Goal: Task Accomplishment & Management: Manage account settings

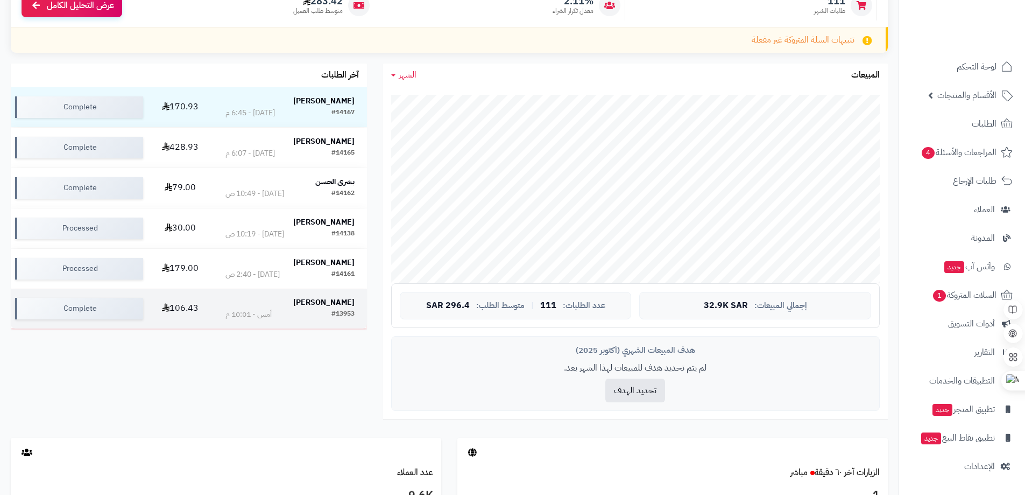
scroll to position [161, 0]
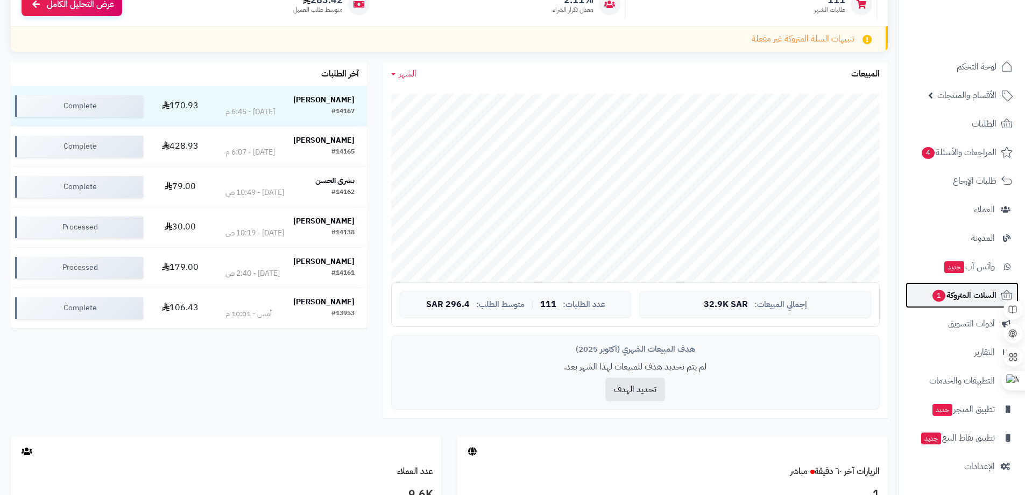
click at [978, 291] on span "السلات المتروكة 1" at bounding box center [964, 294] width 65 height 15
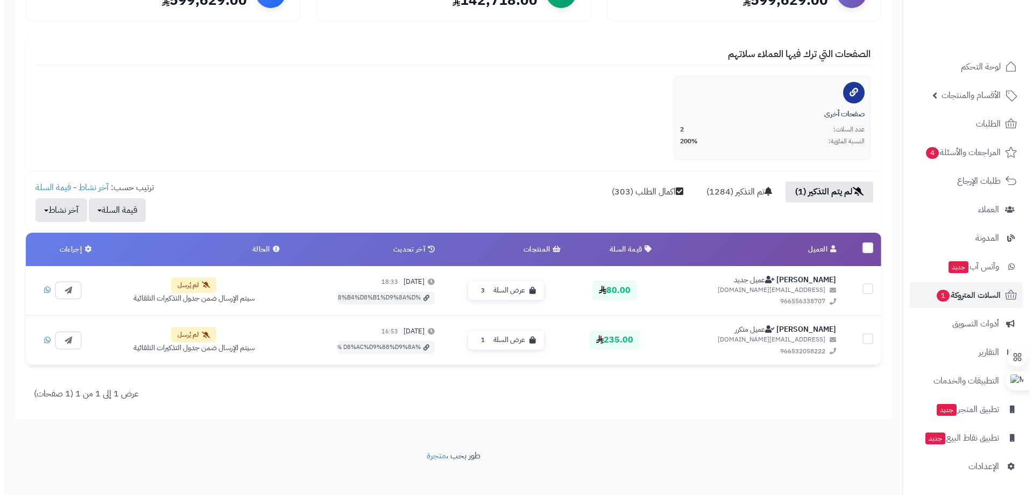
scroll to position [178, 0]
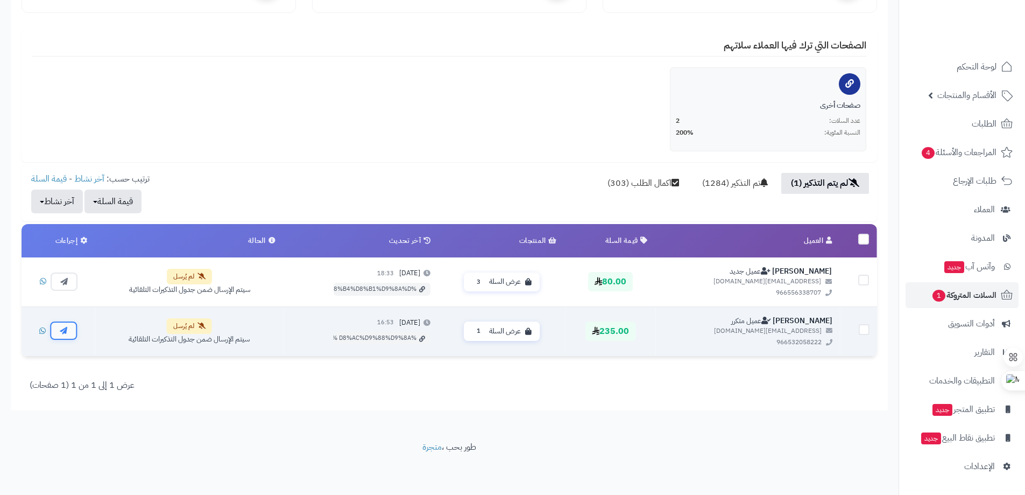
click at [66, 329] on icon "button" at bounding box center [64, 331] width 8 height 8
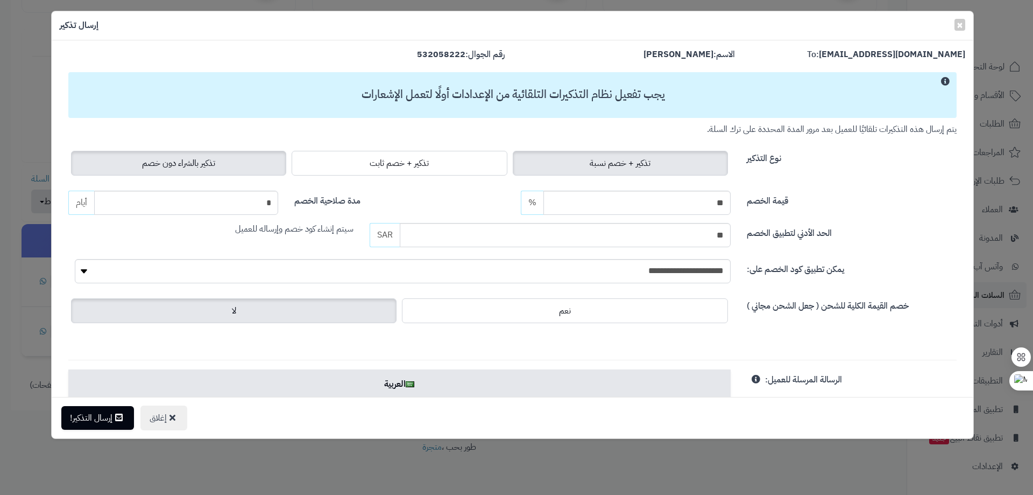
click at [208, 162] on span "تذكير بالشراء دون خصم" at bounding box center [178, 163] width 73 height 13
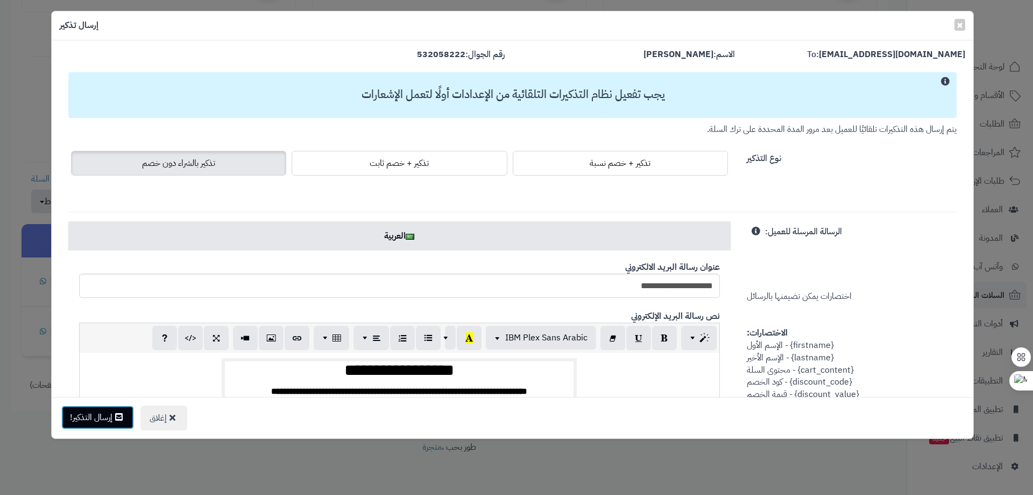
click at [113, 417] on button "إرسال التذكير!" at bounding box center [97, 417] width 73 height 24
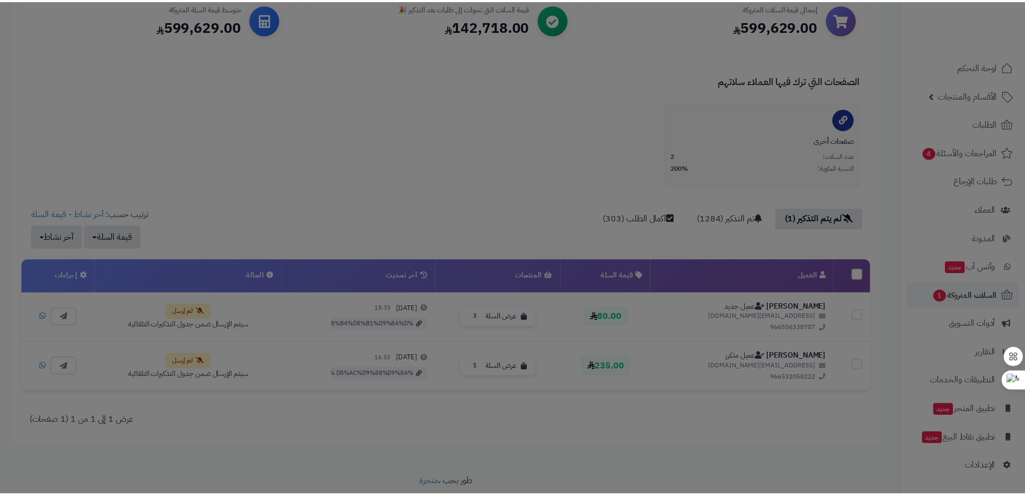
scroll to position [212, 0]
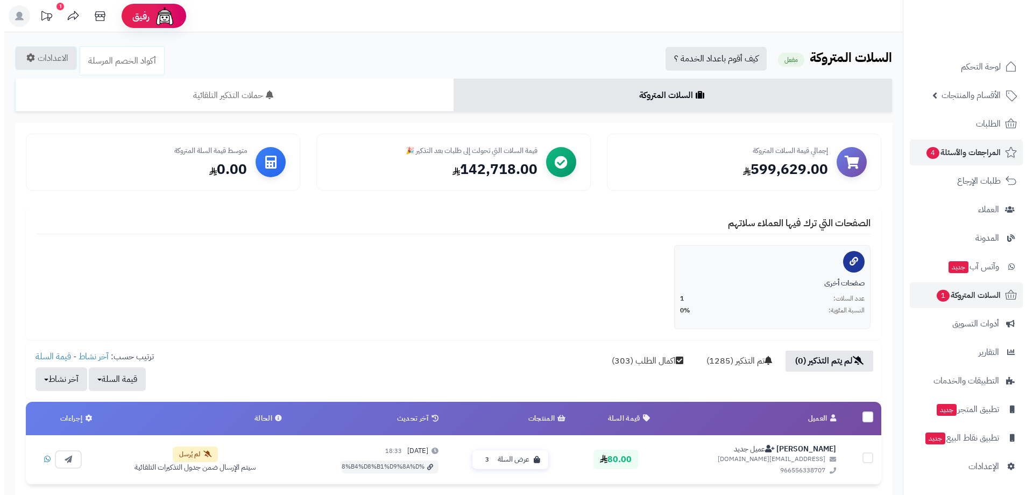
scroll to position [128, 0]
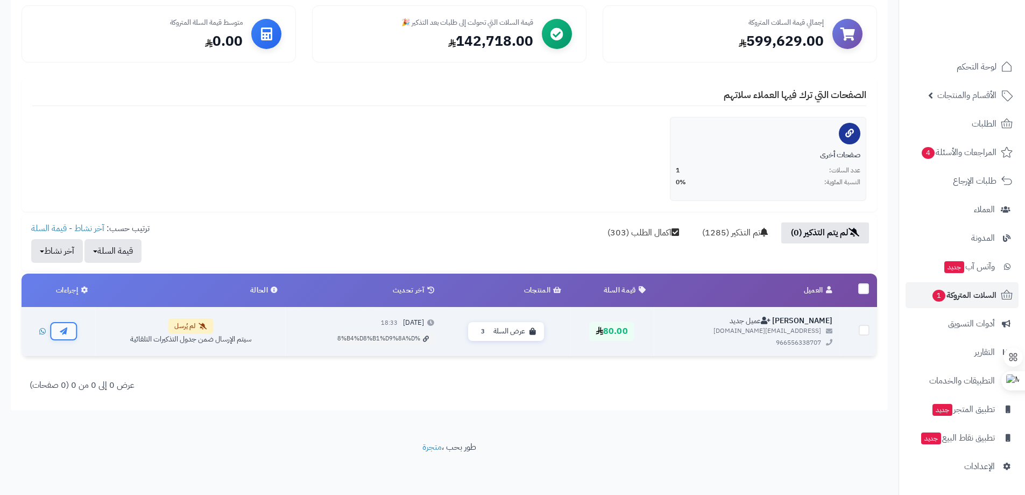
click at [65, 333] on icon "button" at bounding box center [64, 331] width 8 height 8
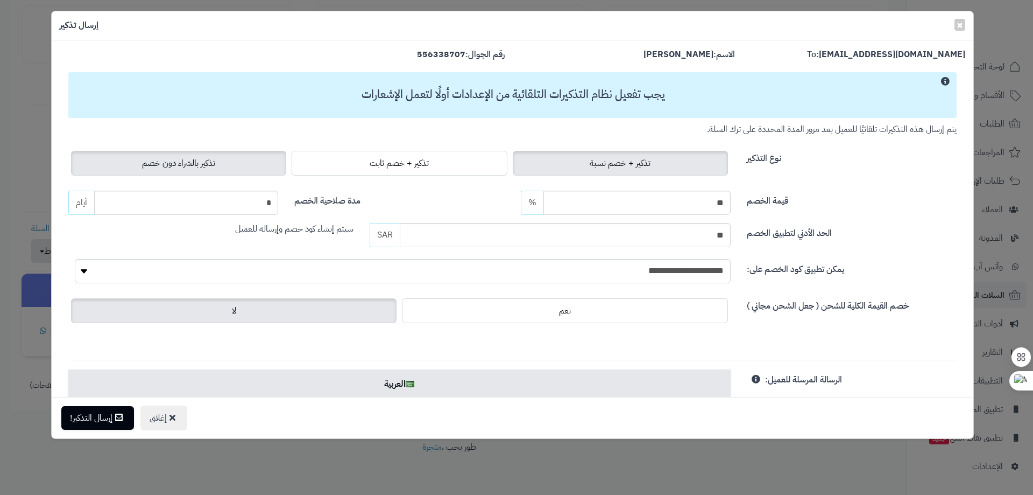
click at [196, 162] on span "تذكير بالشراء دون خصم" at bounding box center [178, 163] width 73 height 13
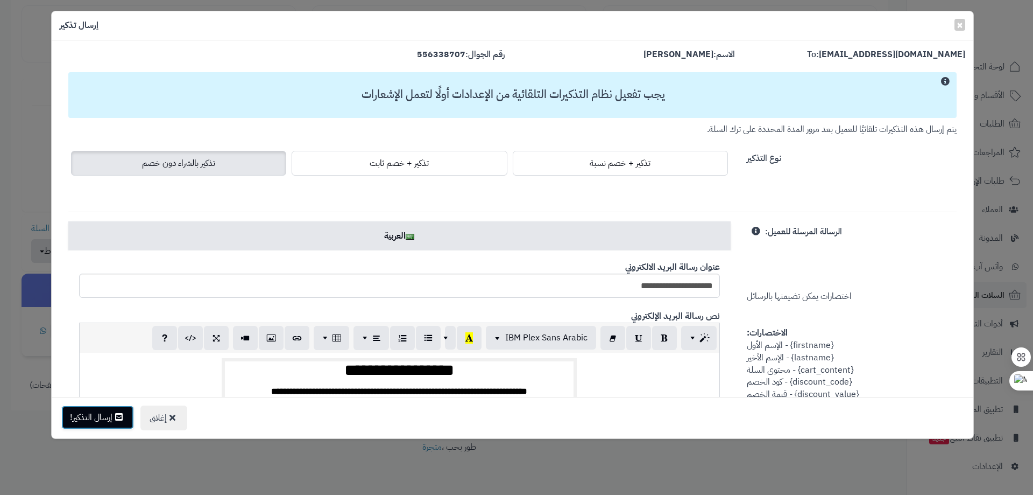
click at [96, 416] on button "إرسال التذكير!" at bounding box center [97, 417] width 73 height 24
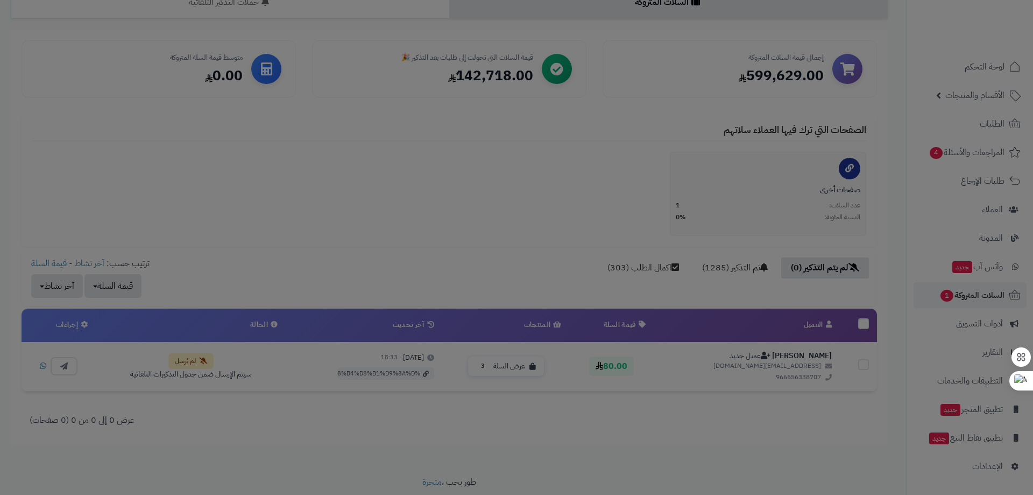
scroll to position [163, 0]
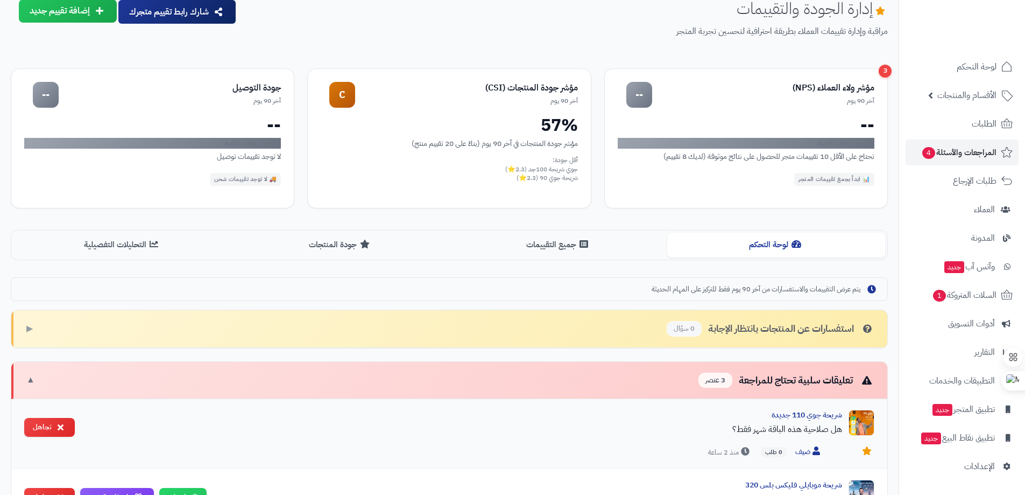
scroll to position [54, 0]
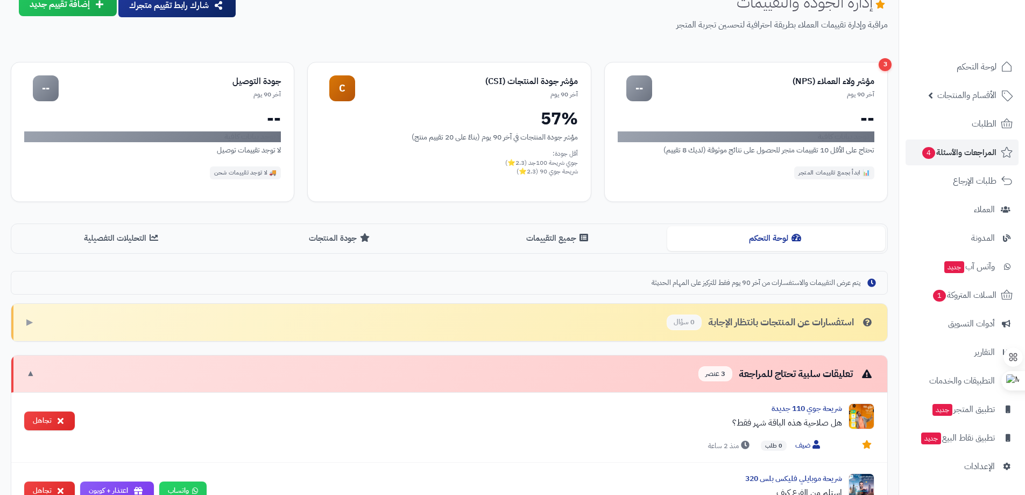
click at [710, 371] on span "3 عنصر" at bounding box center [716, 374] width 34 height 16
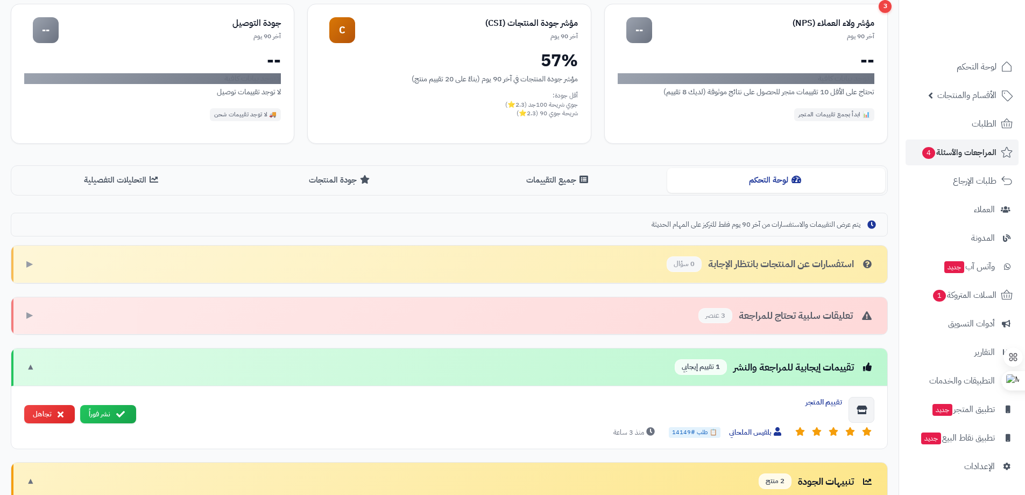
scroll to position [269, 0]
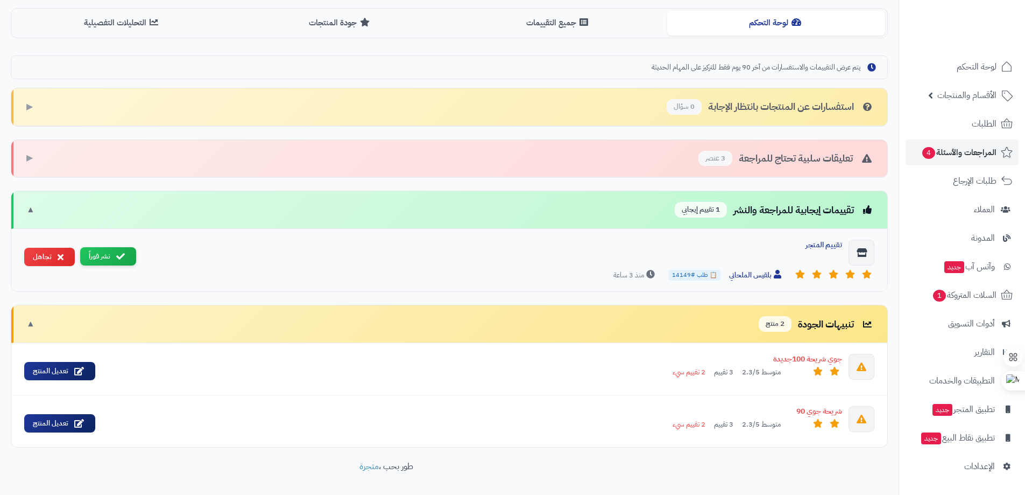
click at [111, 260] on button "نشر فوراً" at bounding box center [108, 256] width 56 height 19
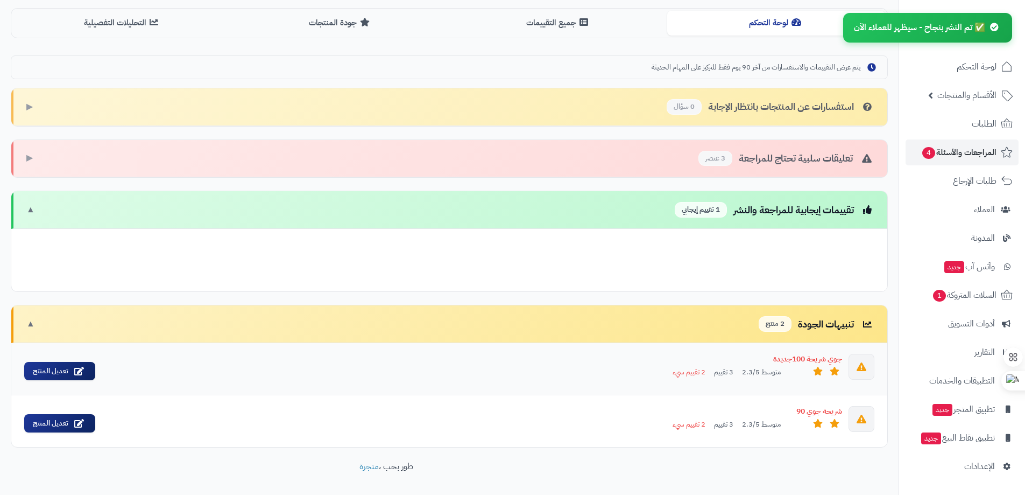
scroll to position [247, 0]
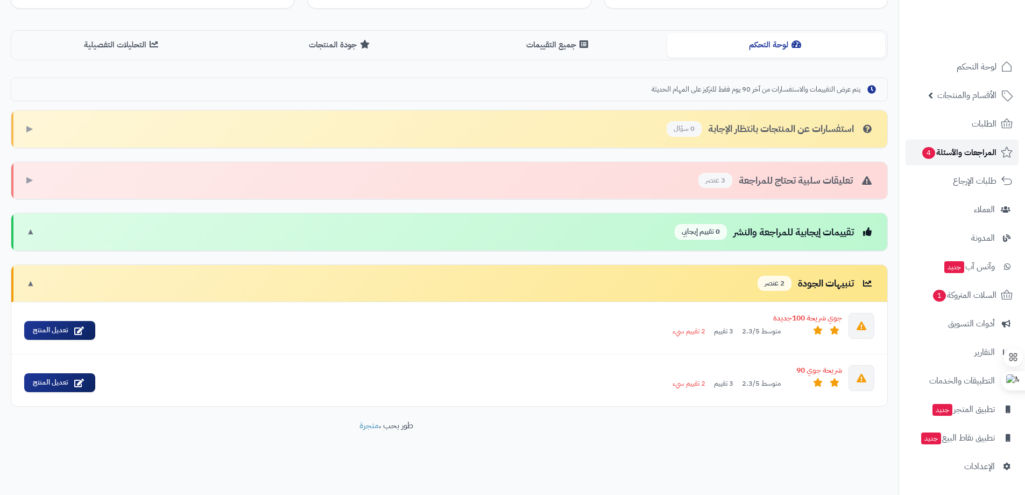
click at [958, 149] on span "المراجعات والأسئلة 4" at bounding box center [958, 152] width 75 height 15
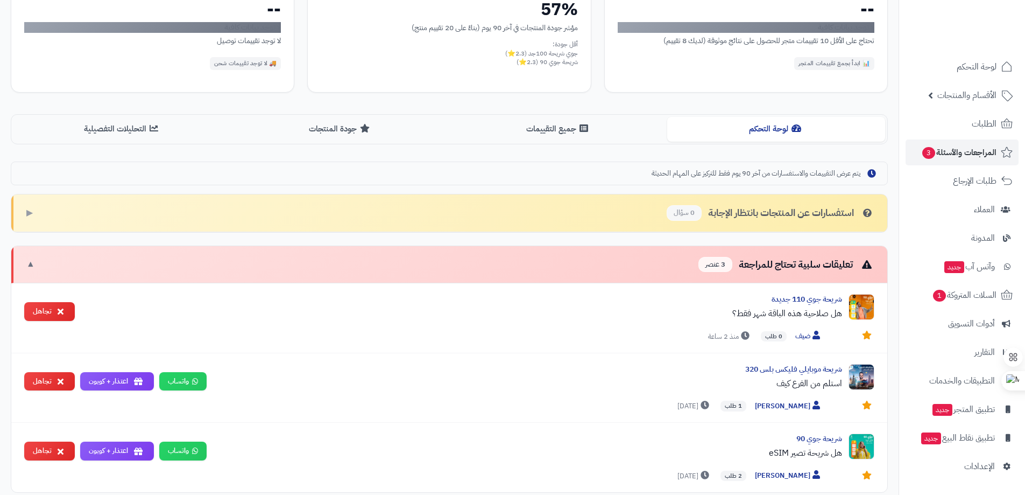
scroll to position [161, 0]
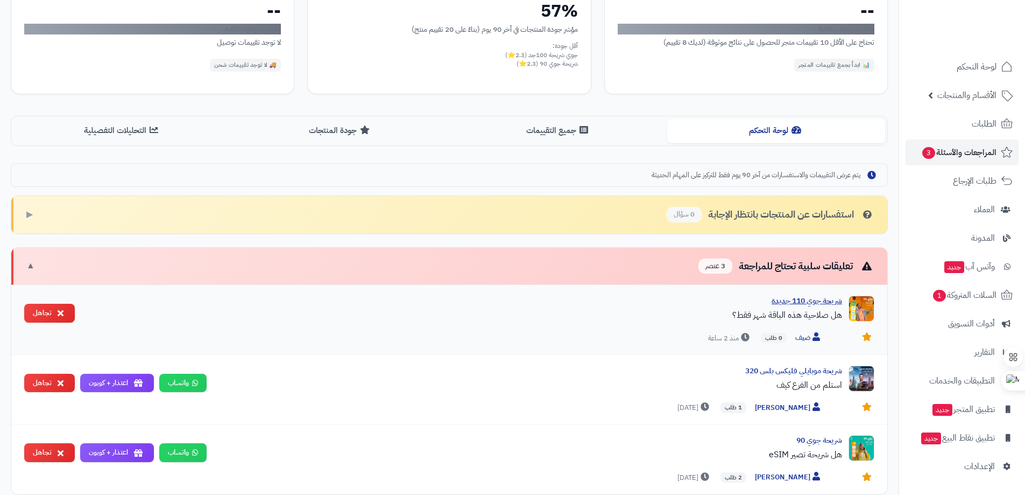
click at [820, 302] on div "شريحة جوي 110 جديدة" at bounding box center [462, 300] width 759 height 11
click at [971, 11] on li at bounding box center [983, 19] width 63 height 23
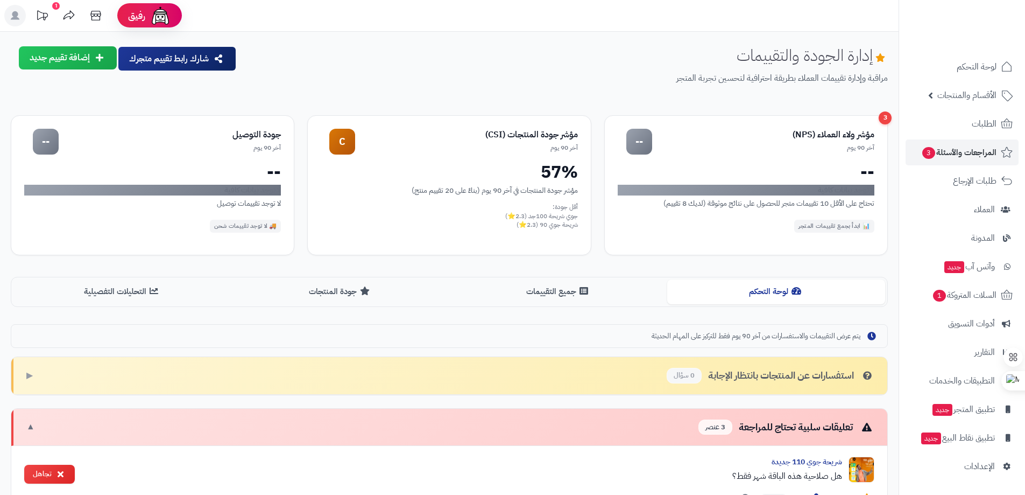
scroll to position [0, 0]
click at [983, 26] on img at bounding box center [983, 37] width 63 height 23
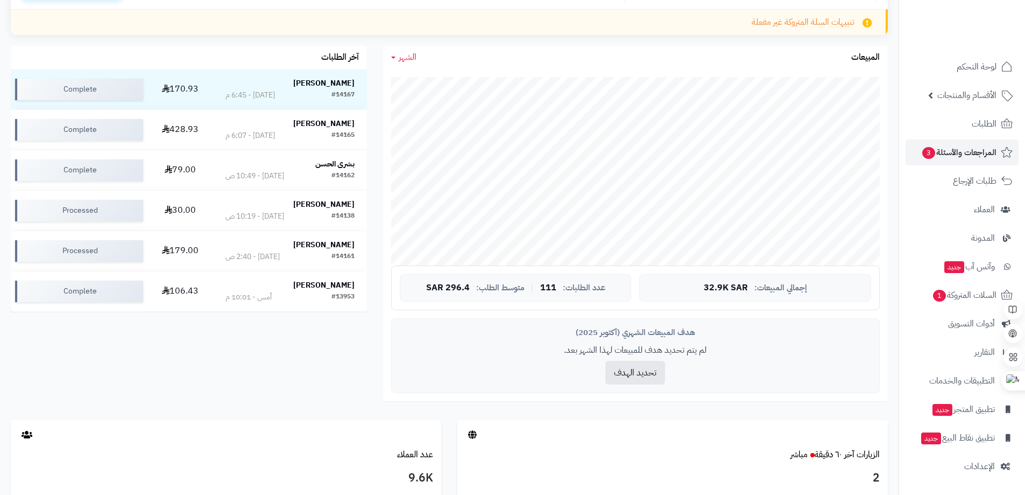
scroll to position [161, 0]
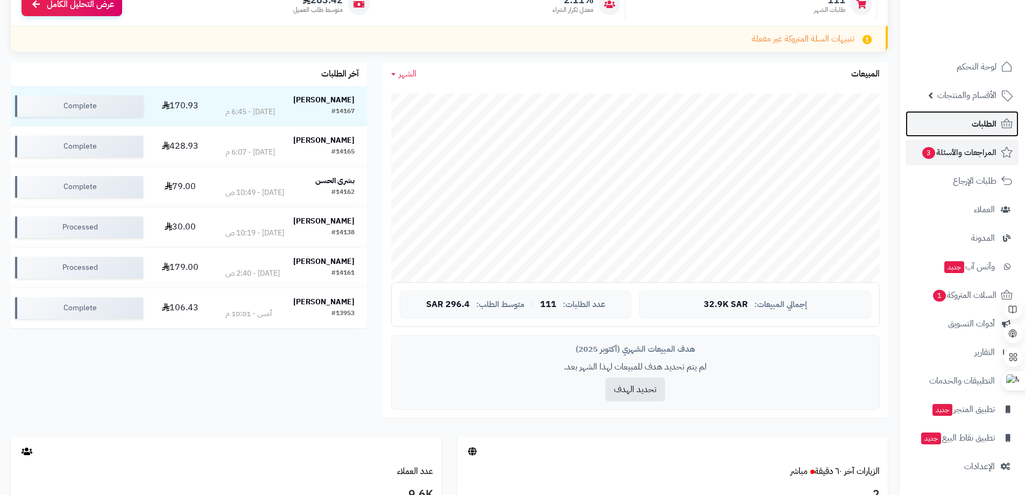
click at [980, 121] on span "الطلبات" at bounding box center [984, 123] width 25 height 15
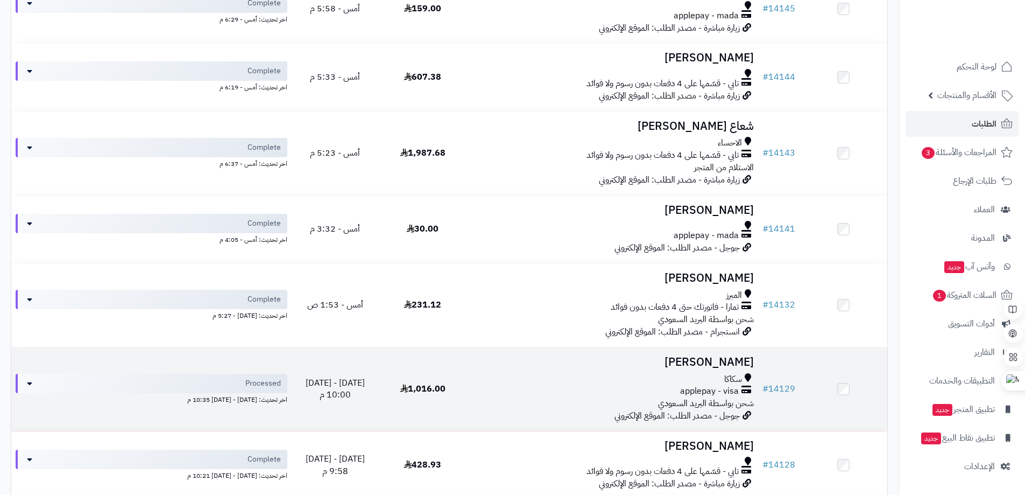
scroll to position [807, 0]
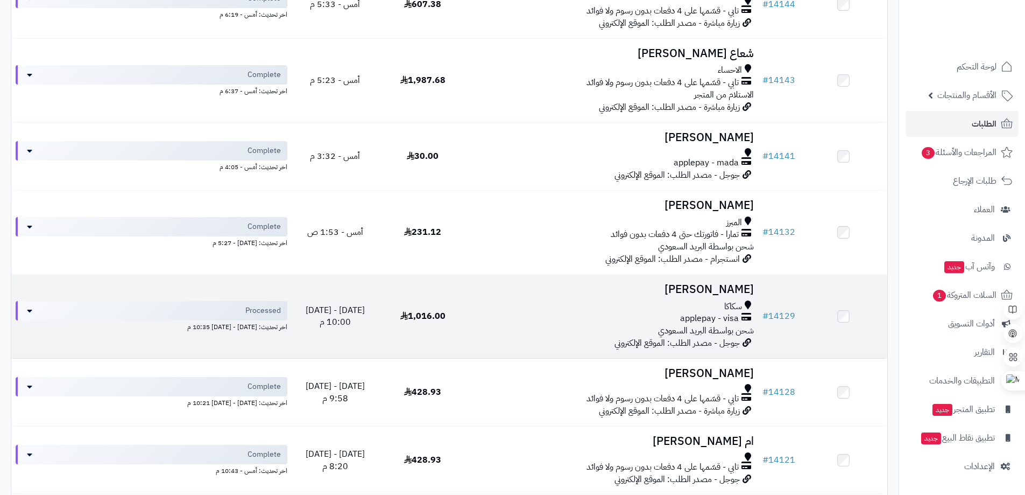
click at [706, 285] on h3 "Majed Ruwaili" at bounding box center [612, 289] width 283 height 12
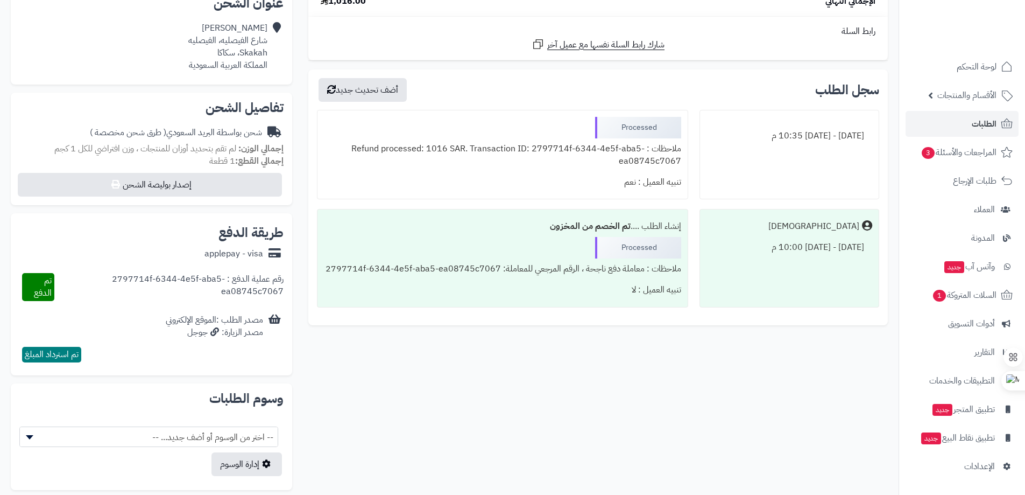
scroll to position [269, 0]
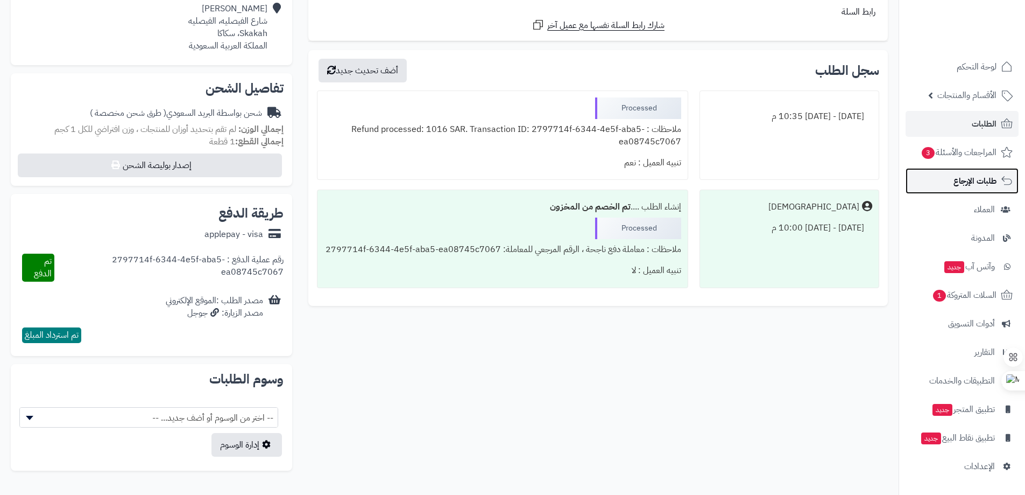
click at [979, 182] on span "طلبات الإرجاع" at bounding box center [975, 180] width 43 height 15
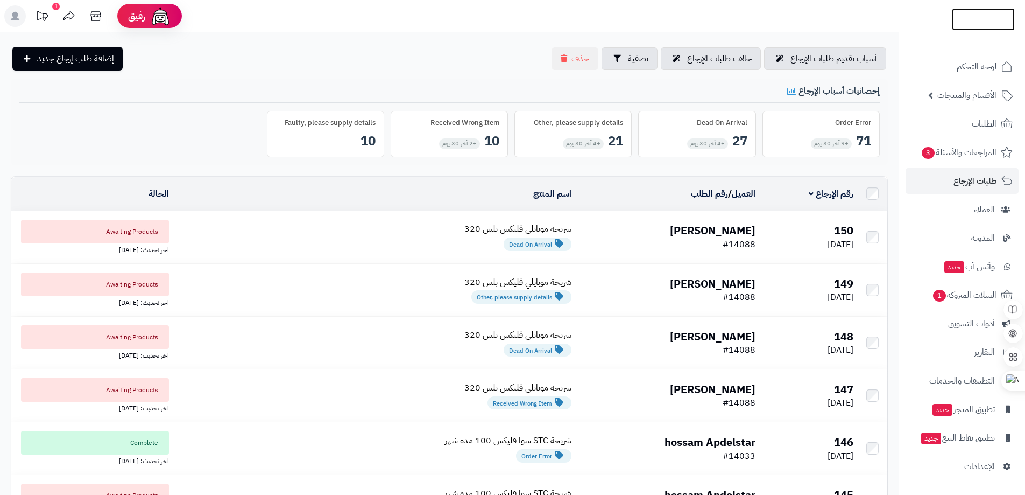
click at [976, 29] on img at bounding box center [983, 40] width 63 height 23
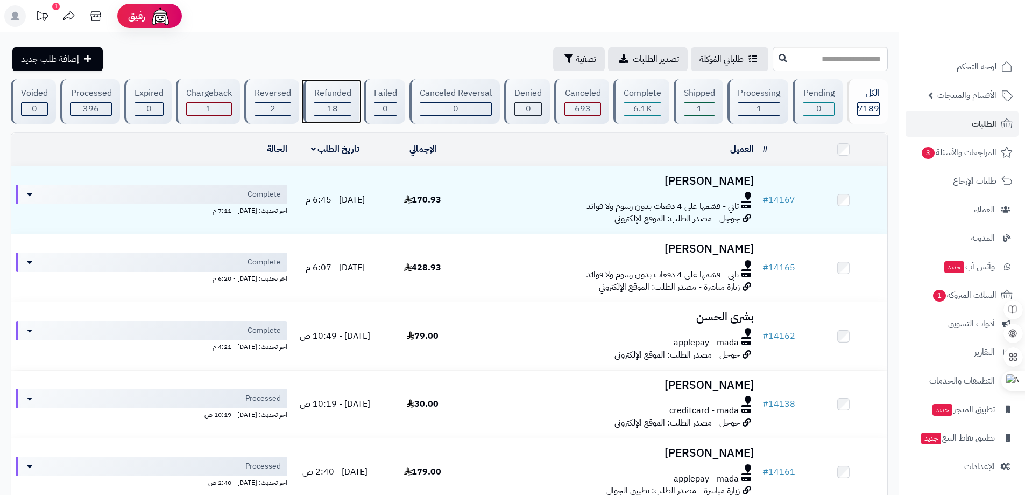
click at [329, 97] on div "Refunded" at bounding box center [332, 93] width 37 height 12
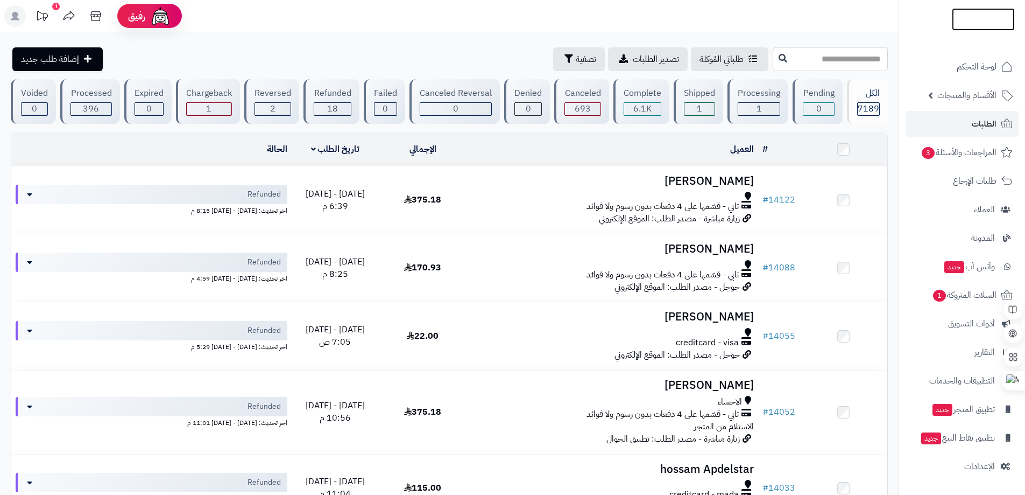
click at [976, 30] on img at bounding box center [983, 41] width 63 height 23
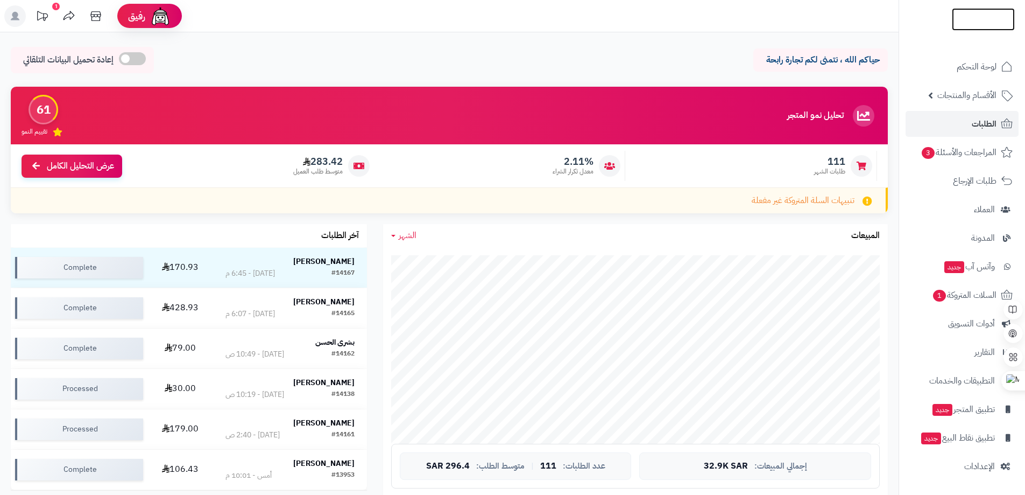
click at [978, 30] on img at bounding box center [983, 41] width 63 height 23
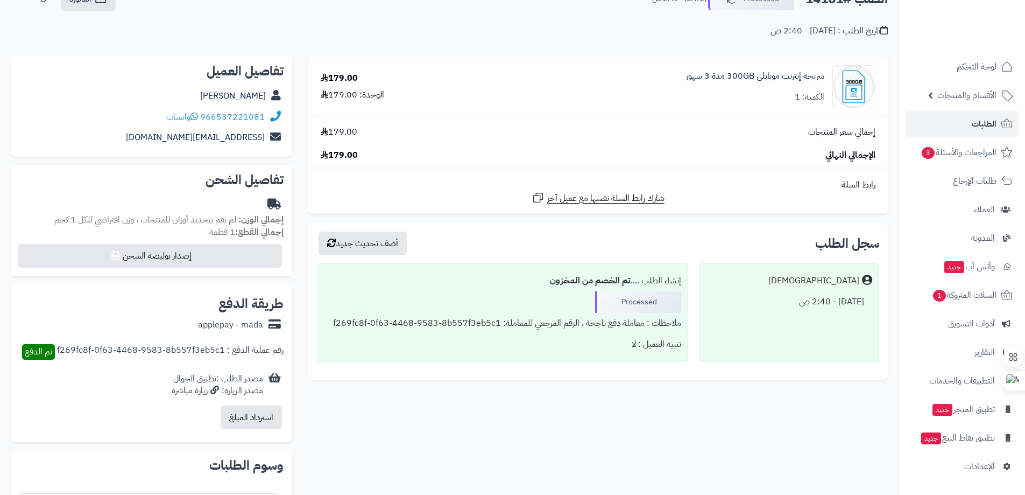
scroll to position [54, 0]
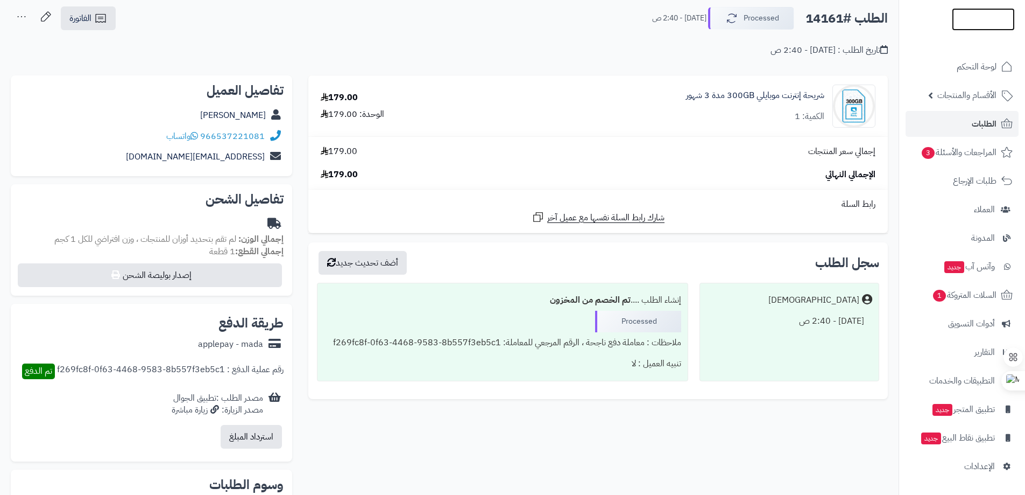
click at [957, 19] on img at bounding box center [983, 19] width 63 height 23
